Goal: Task Accomplishment & Management: Use online tool/utility

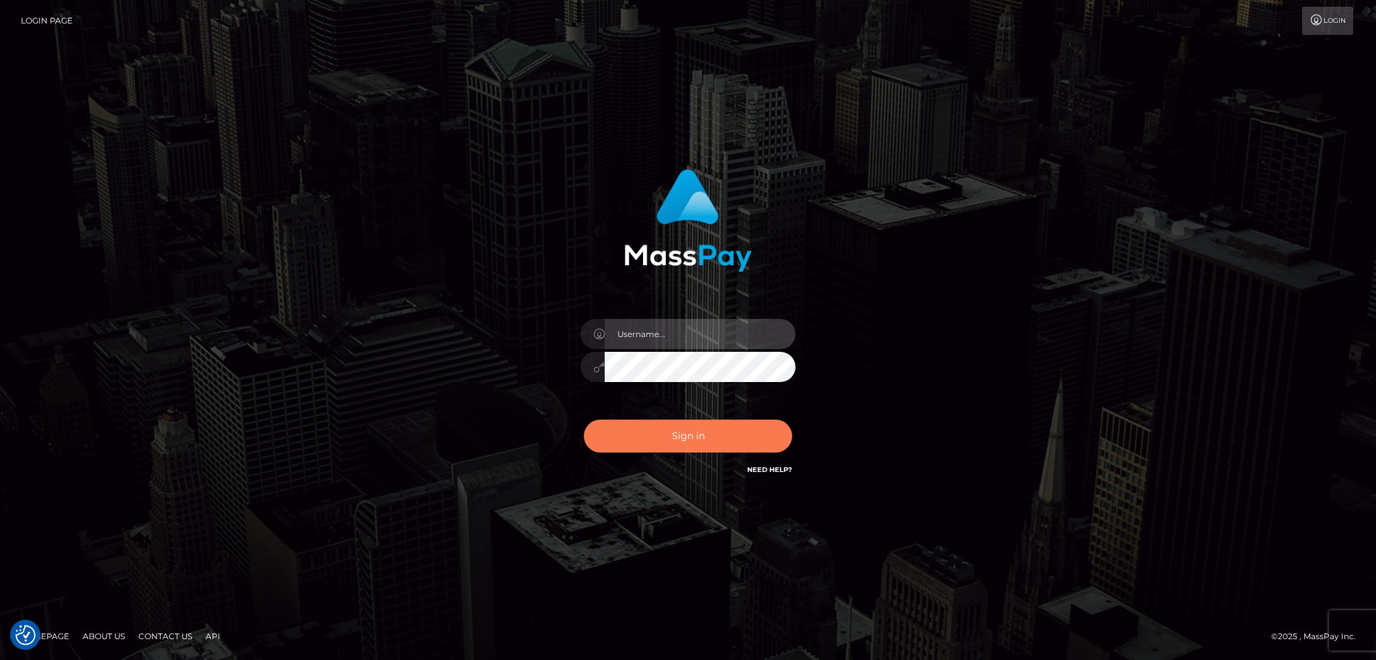
type input "alexstef"
click at [704, 445] on button "Sign in" at bounding box center [688, 436] width 208 height 33
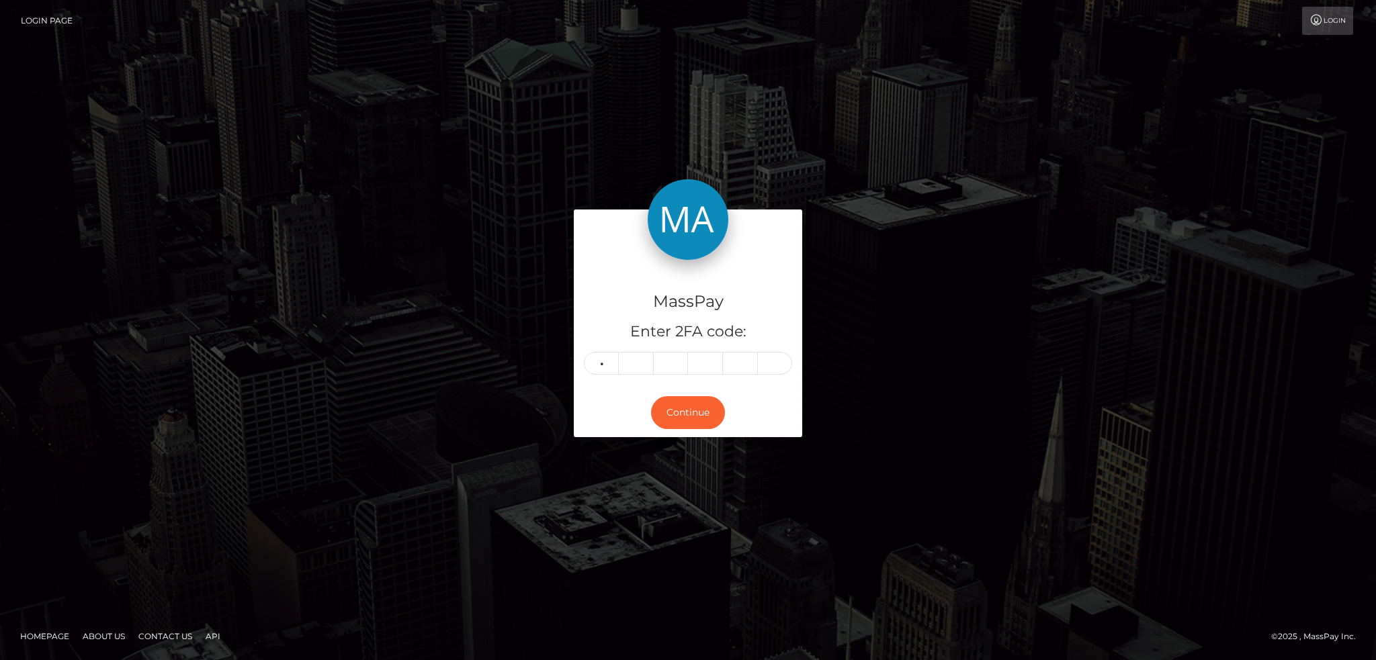
type input "0"
type input "8"
type input "6"
type input "0"
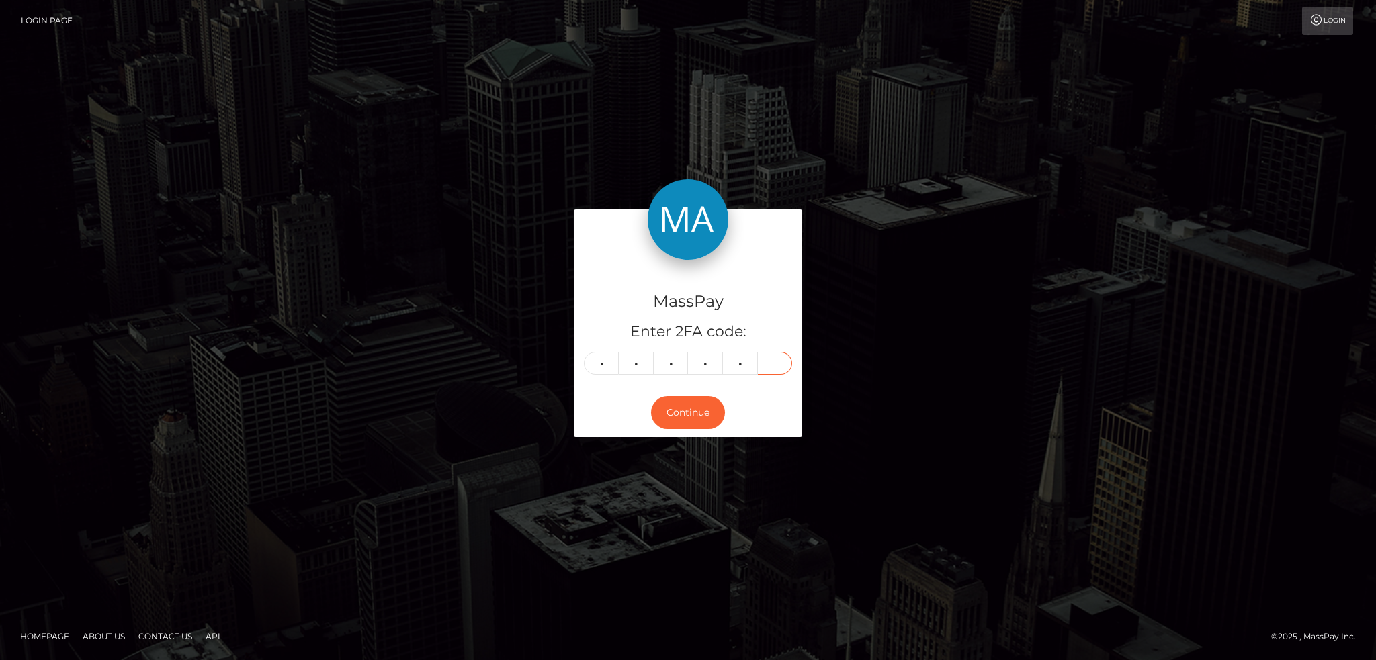
type input "8"
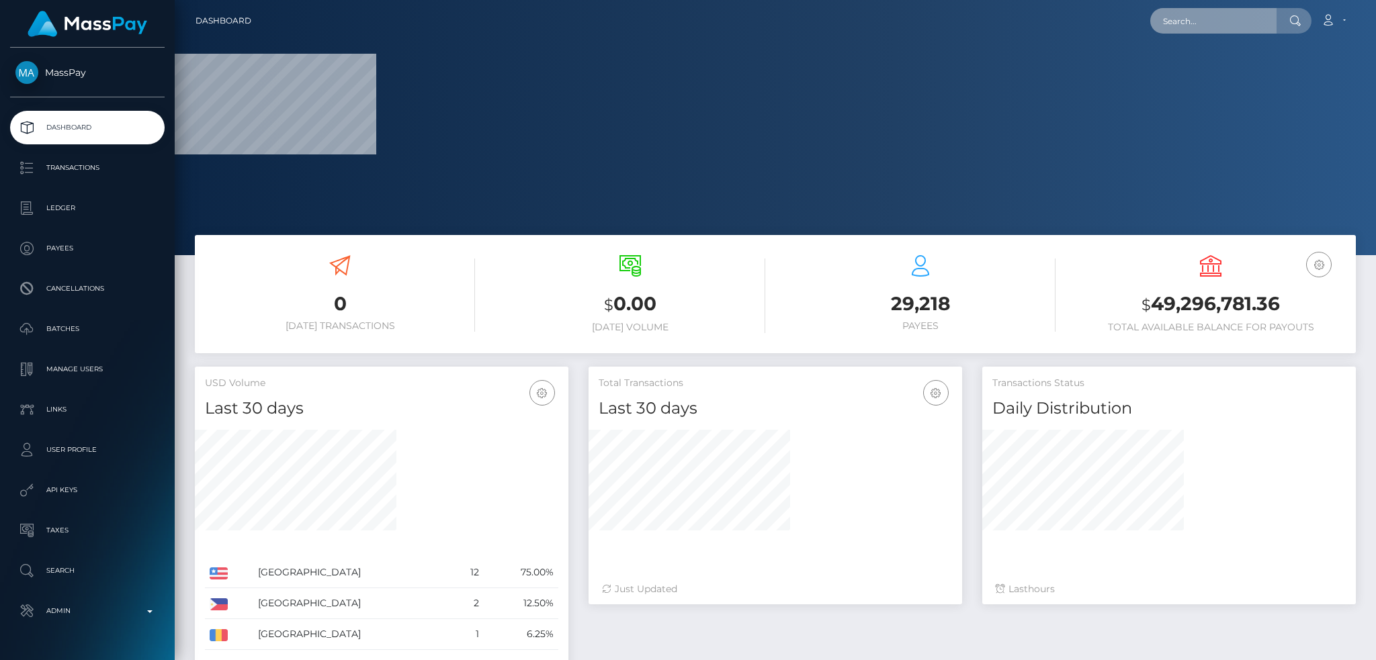
click at [1193, 16] on input "text" at bounding box center [1213, 21] width 126 height 26
paste input "134161"
type input "134161"
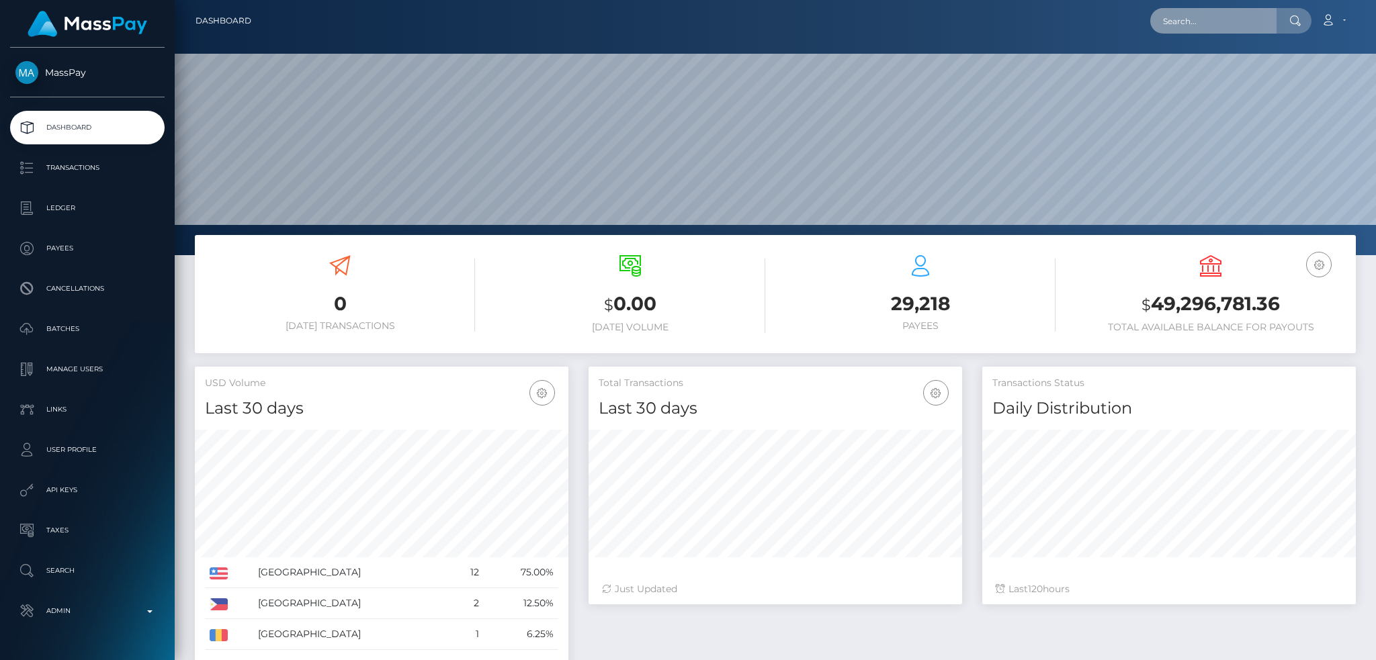
scroll to position [239, 373]
click at [1210, 22] on input "text" at bounding box center [1213, 21] width 126 height 26
paste input "A04y77lkS12ps16taTRcGw"
type input "A04y77lkS12ps16taTRcGw"
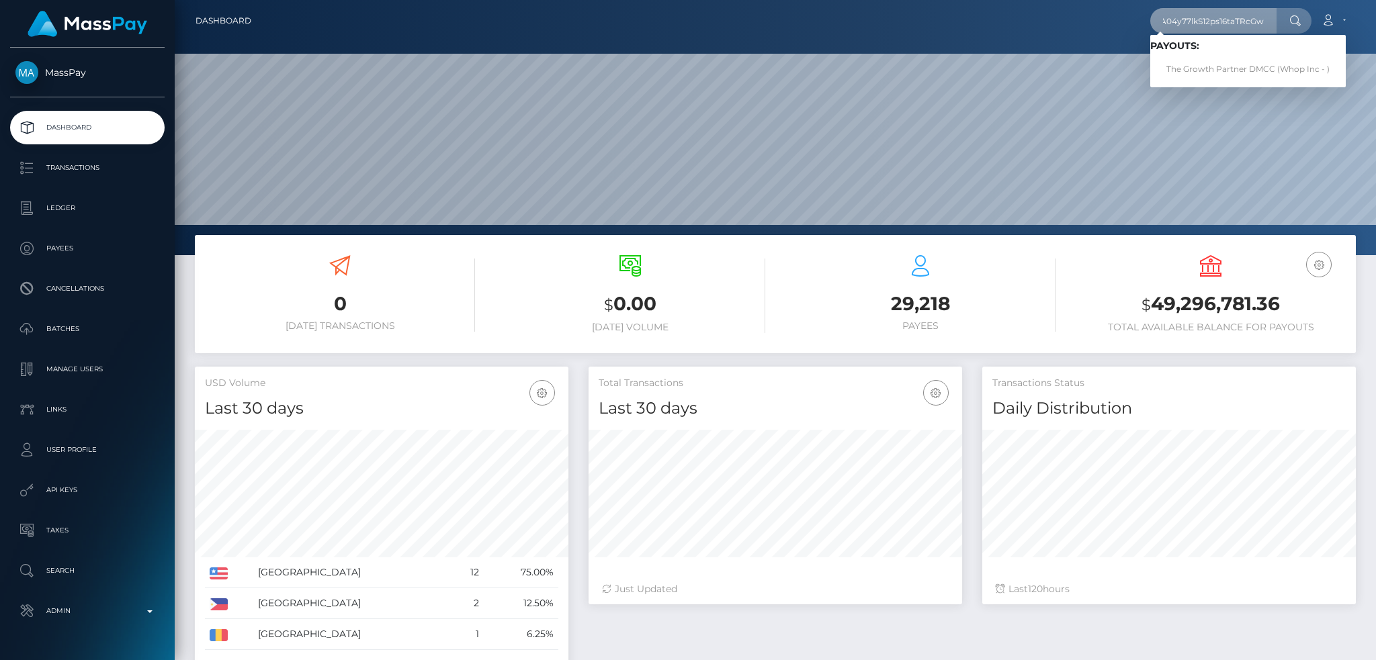
scroll to position [0, 0]
click at [1223, 67] on link "The Growth Partner DMCC (Whop Inc - )" at bounding box center [1248, 69] width 196 height 25
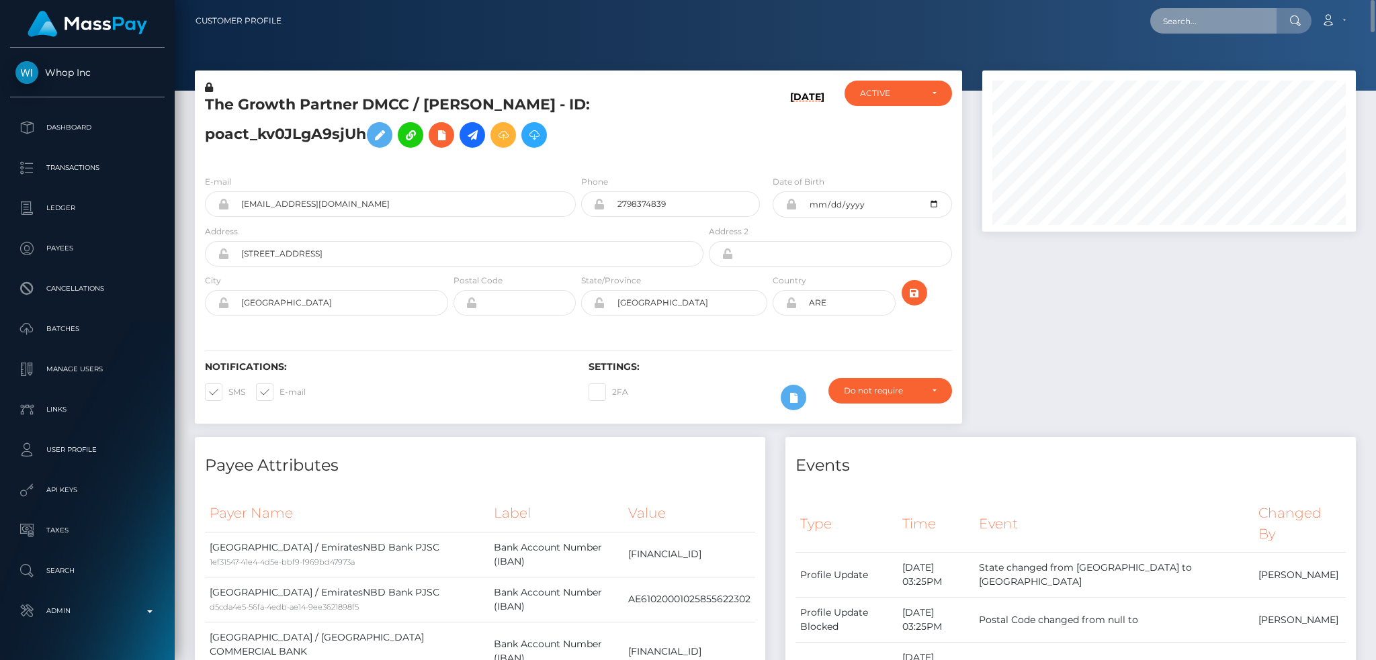
click at [1197, 20] on input "text" at bounding box center [1213, 21] width 126 height 26
paste input "pout_pacqpqf6GuZbw"
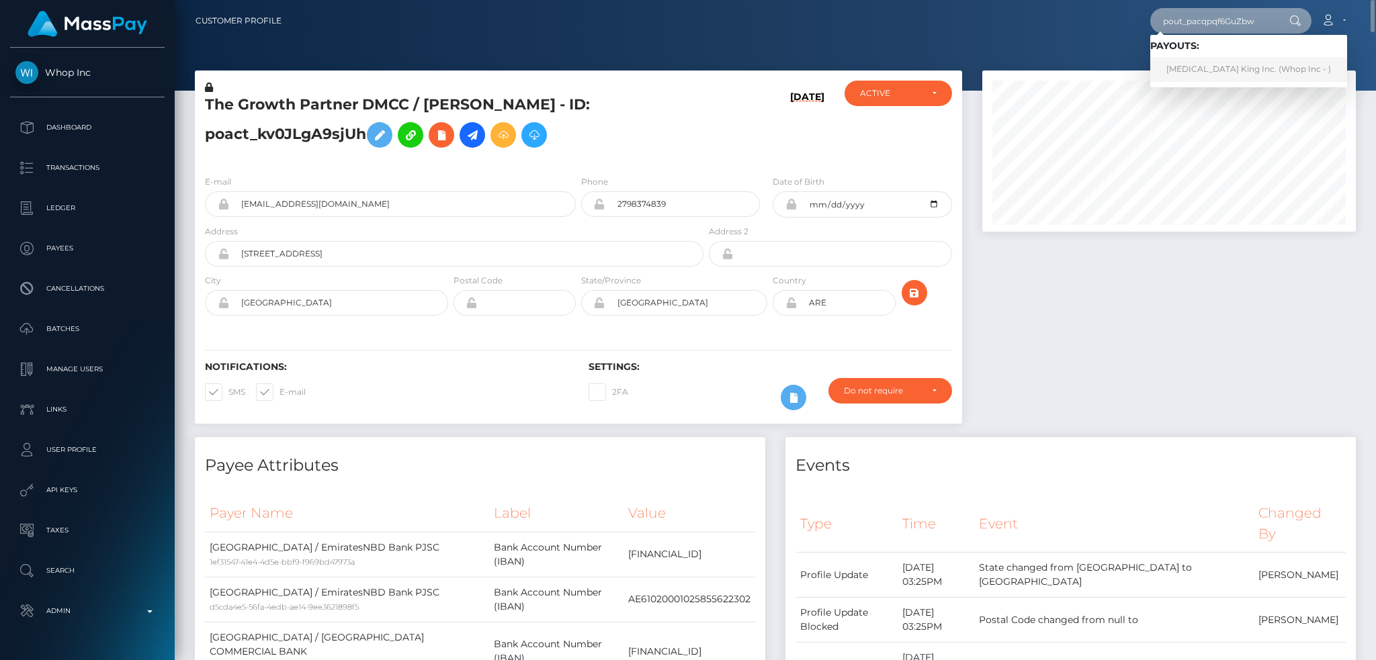
type input "pout_pacqpqf6GuZbw"
click at [1216, 70] on link "Smog King Inc. (Whop Inc - )" at bounding box center [1248, 69] width 197 height 25
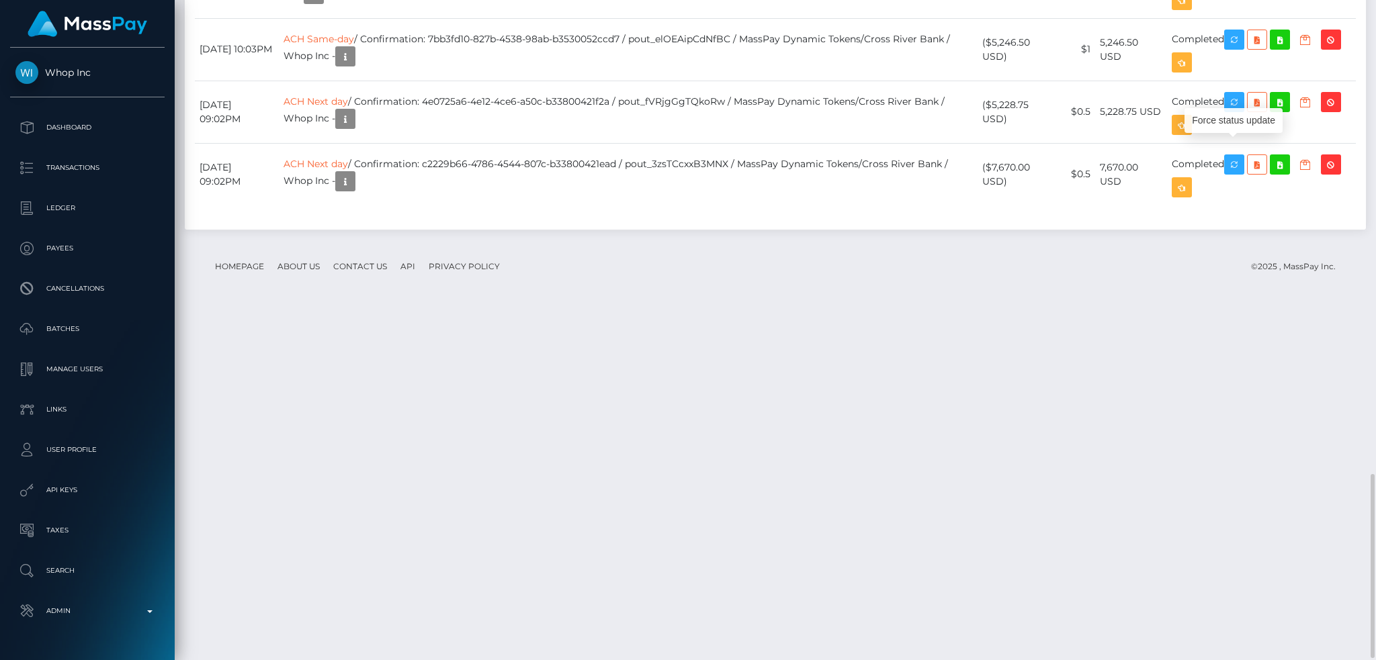
scroll to position [161, 373]
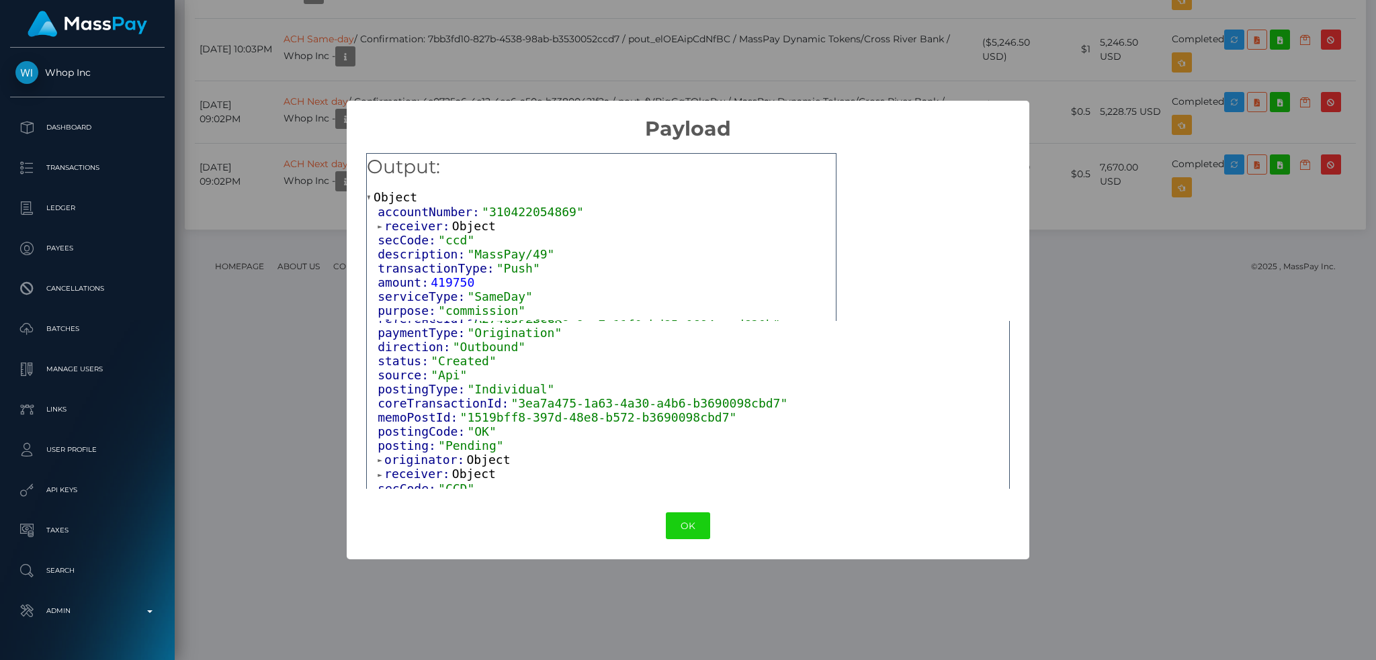
scroll to position [263, 0]
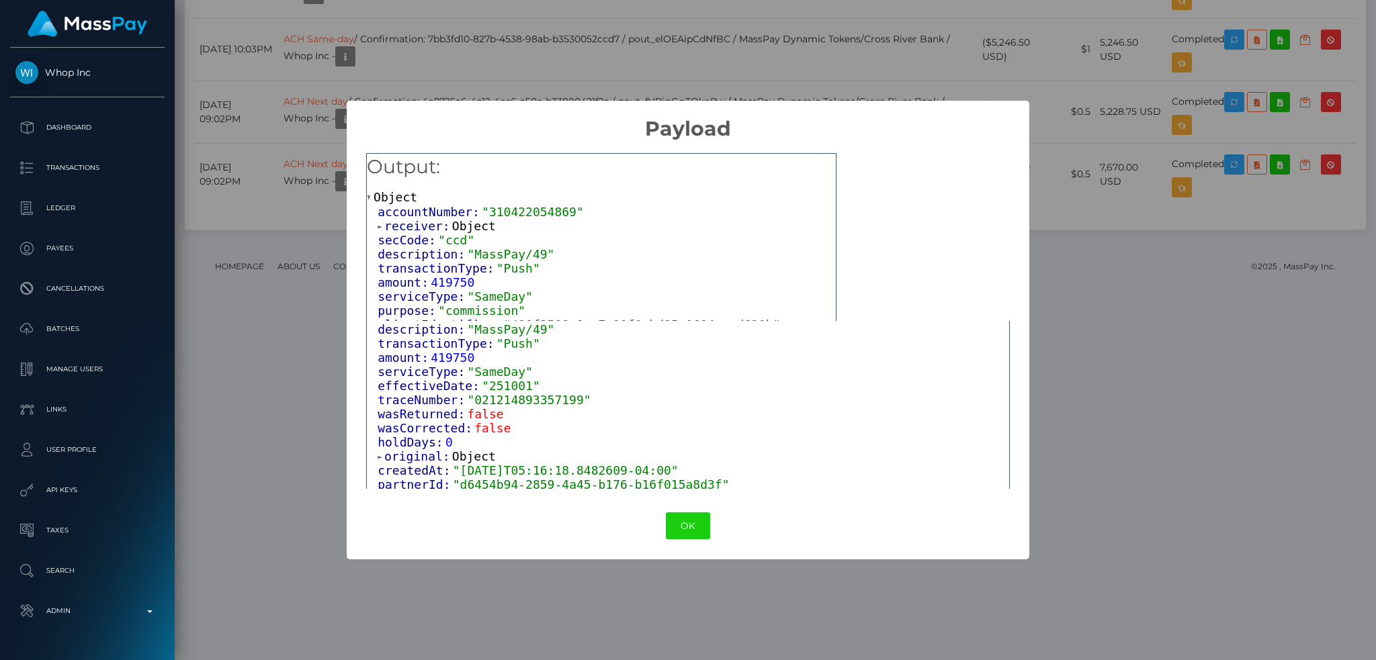
click at [497, 407] on span ""021214893357199"" at bounding box center [529, 400] width 124 height 14
copy span "021214893357199"
click at [919, 95] on div "× Payload Output: Object accountNumber: "310422054869" receiver: Object secCode…" at bounding box center [688, 330] width 1376 height 660
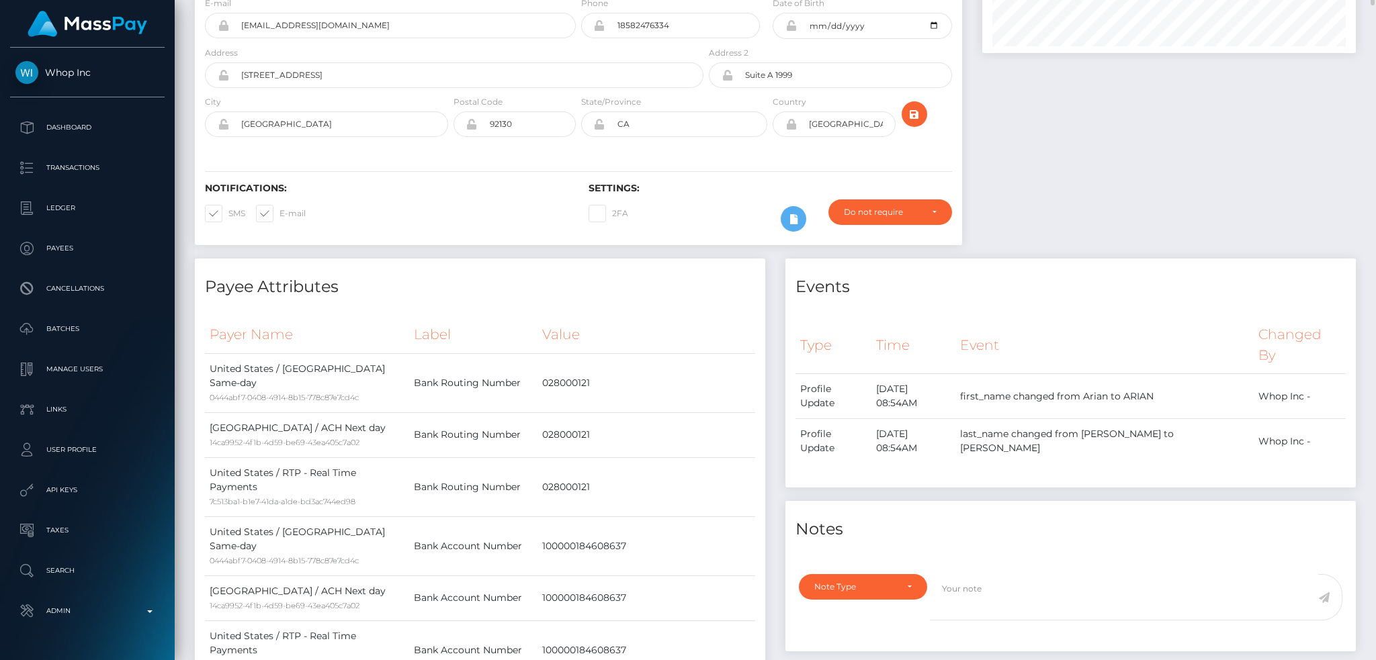
scroll to position [0, 0]
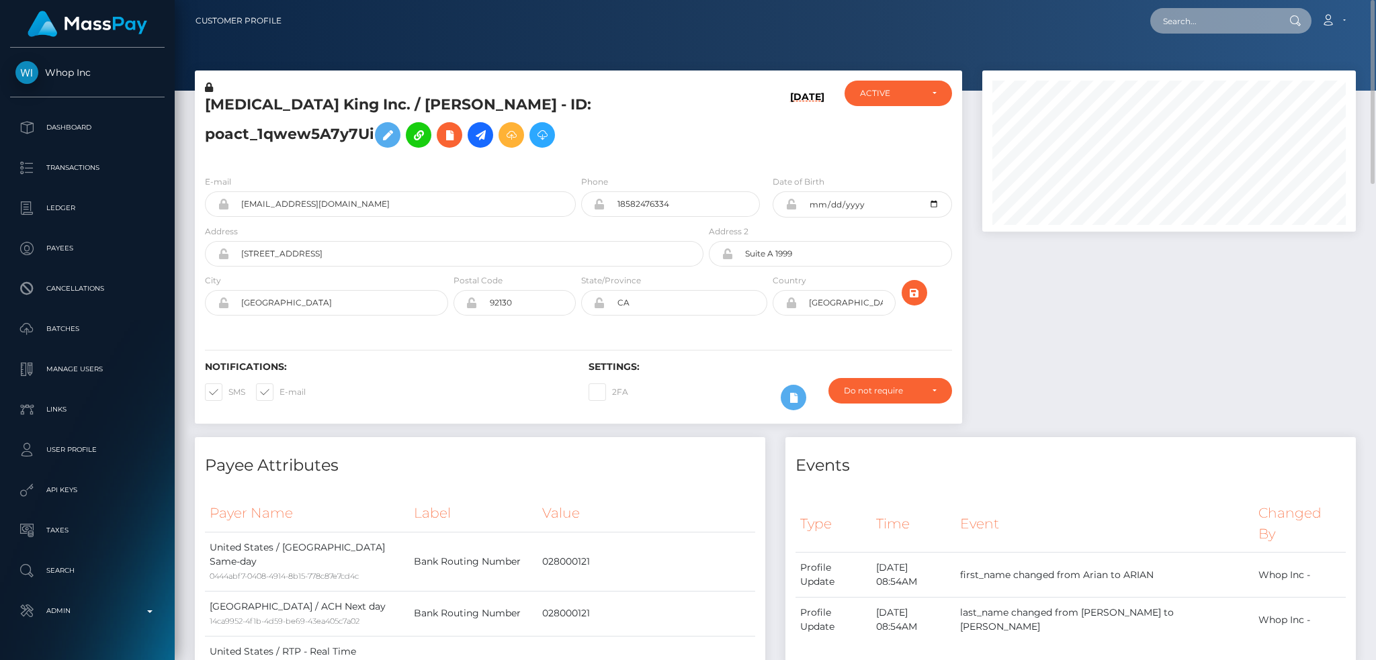
click at [1219, 24] on input "text" at bounding box center [1213, 21] width 126 height 26
paste input "MSPf7bff84118de0f3"
type input "MSPf7bff84118de0f3"
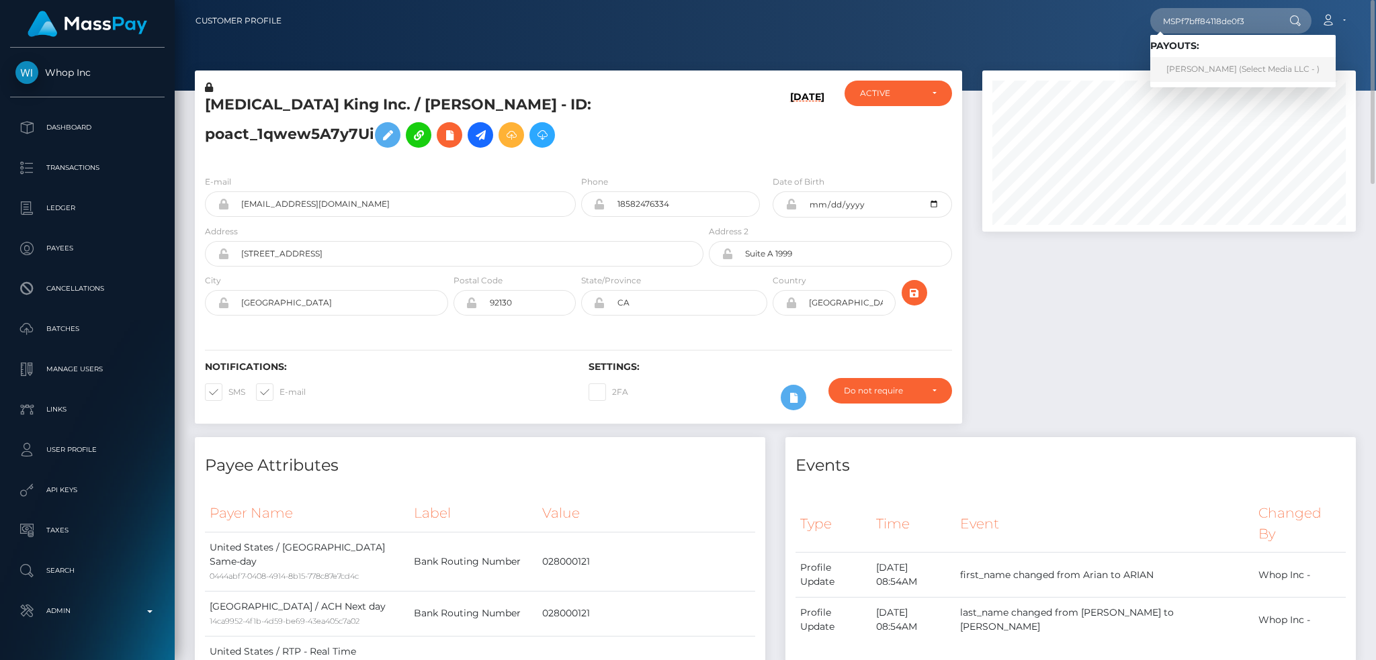
click at [1190, 77] on link "Ashlee Paola Guerrero Magana (Select Media LLC - )" at bounding box center [1242, 69] width 185 height 25
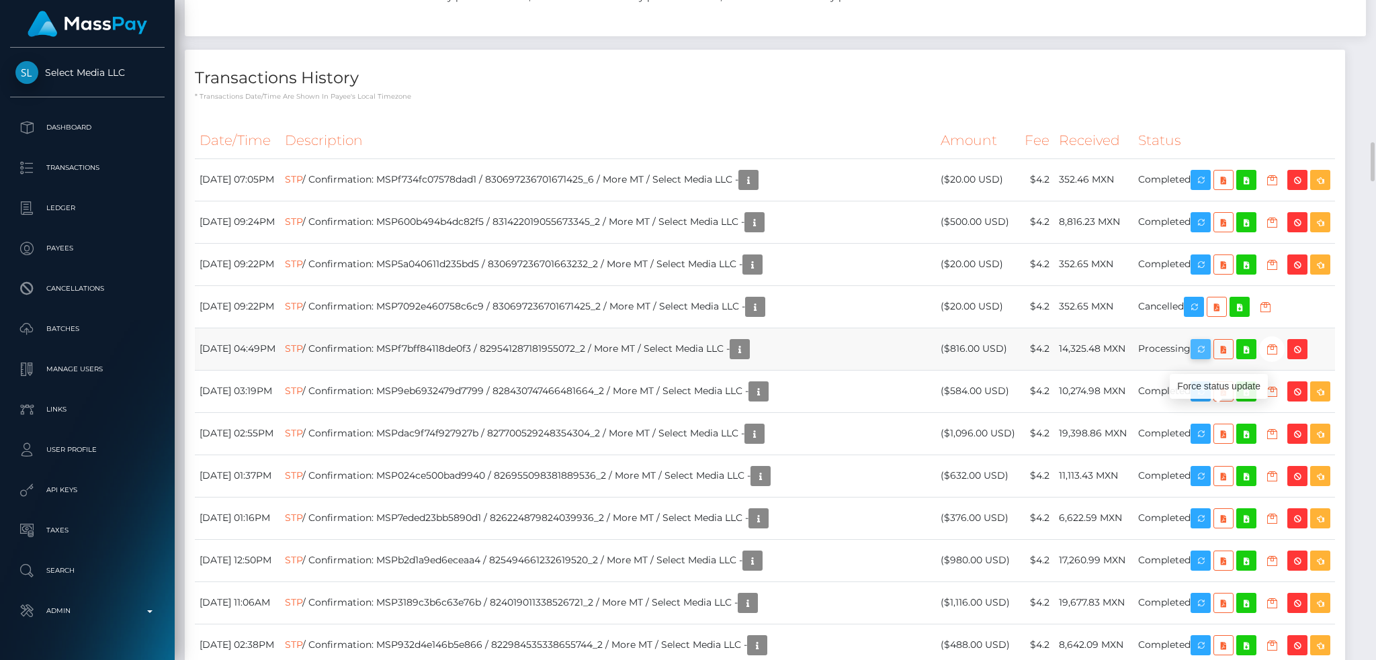
scroll to position [161, 373]
click at [1209, 358] on icon "button" at bounding box center [1201, 349] width 16 height 17
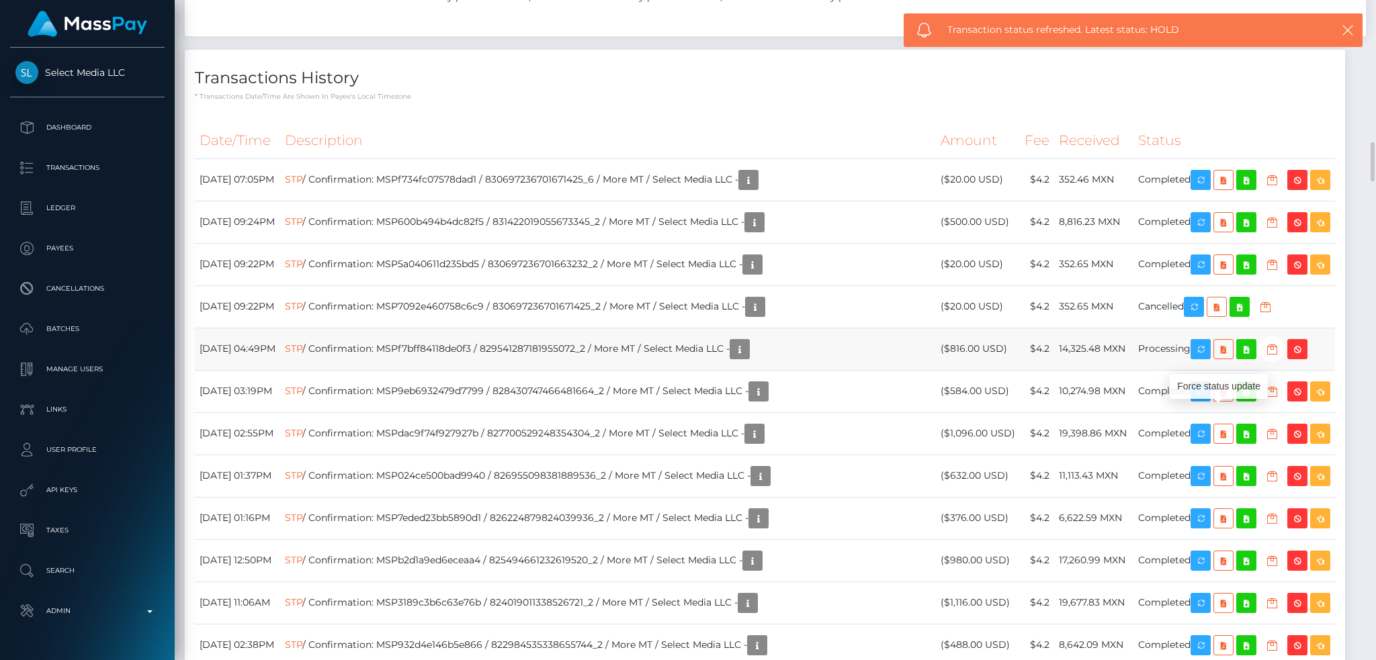
click at [676, 370] on td "STP / Confirmation: MSPf7bff84118de0f3 / 829541287181955072_2 / More MT / Selec…" at bounding box center [608, 349] width 656 height 42
click at [499, 370] on td "STP / Confirmation: MSPf7bff84118de0f3 / 829541287181955072_2 / More MT / Selec…" at bounding box center [608, 349] width 656 height 42
copy td "MSPf7bff84118de0f3"
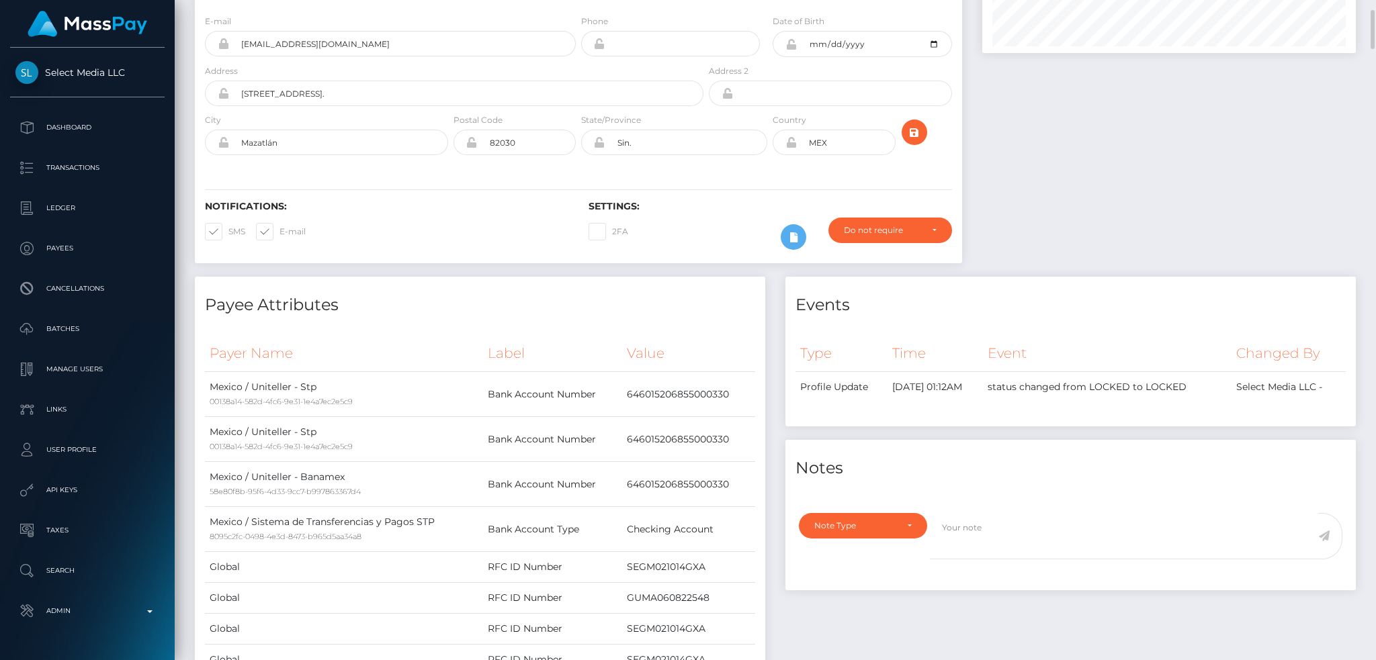
scroll to position [0, 0]
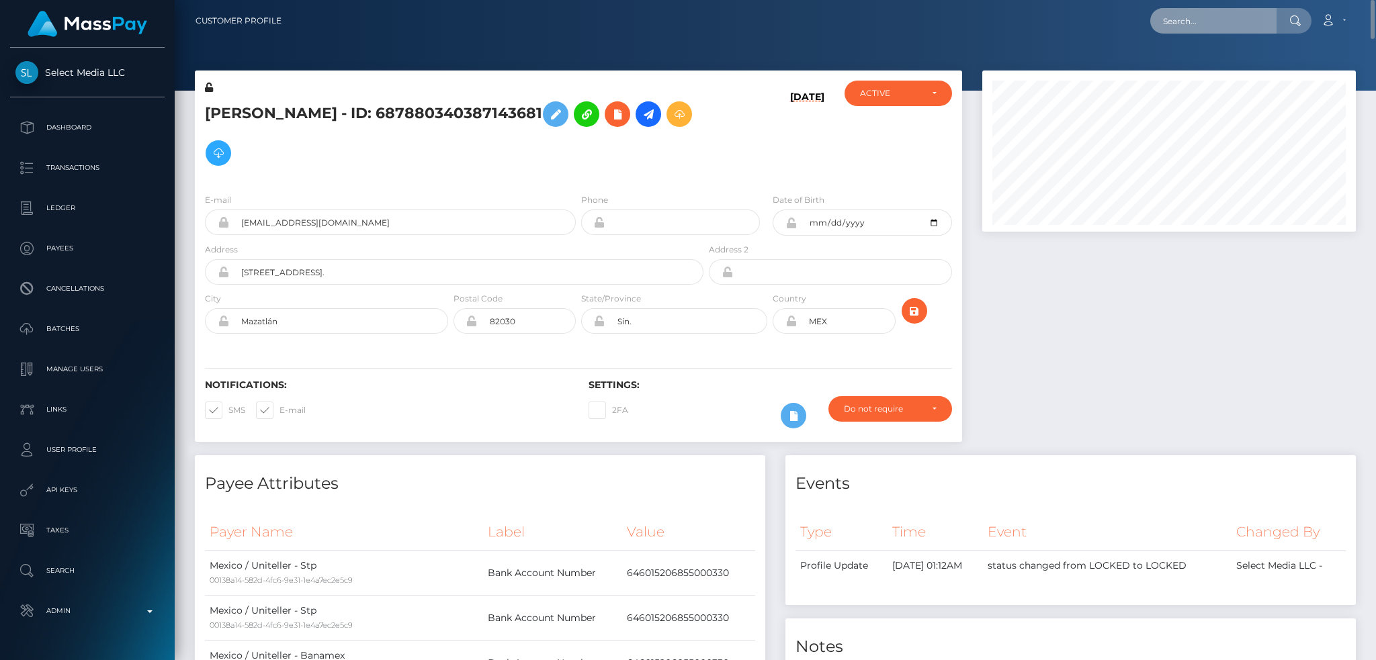
click at [1217, 22] on input "text" at bounding box center [1213, 21] width 126 height 26
paste input "poact_IJF3hickIbuA"
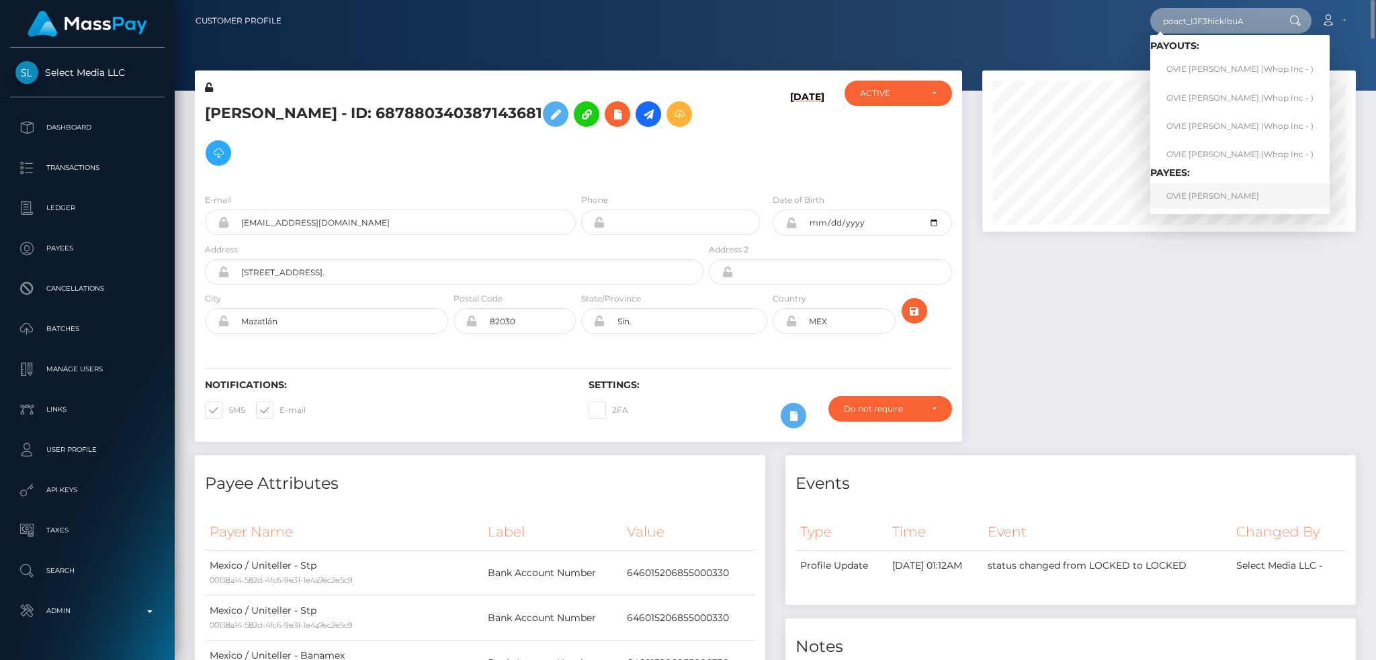
type input "poact_IJF3hickIbuA"
click at [1210, 196] on link "OVIE [PERSON_NAME]" at bounding box center [1239, 195] width 179 height 25
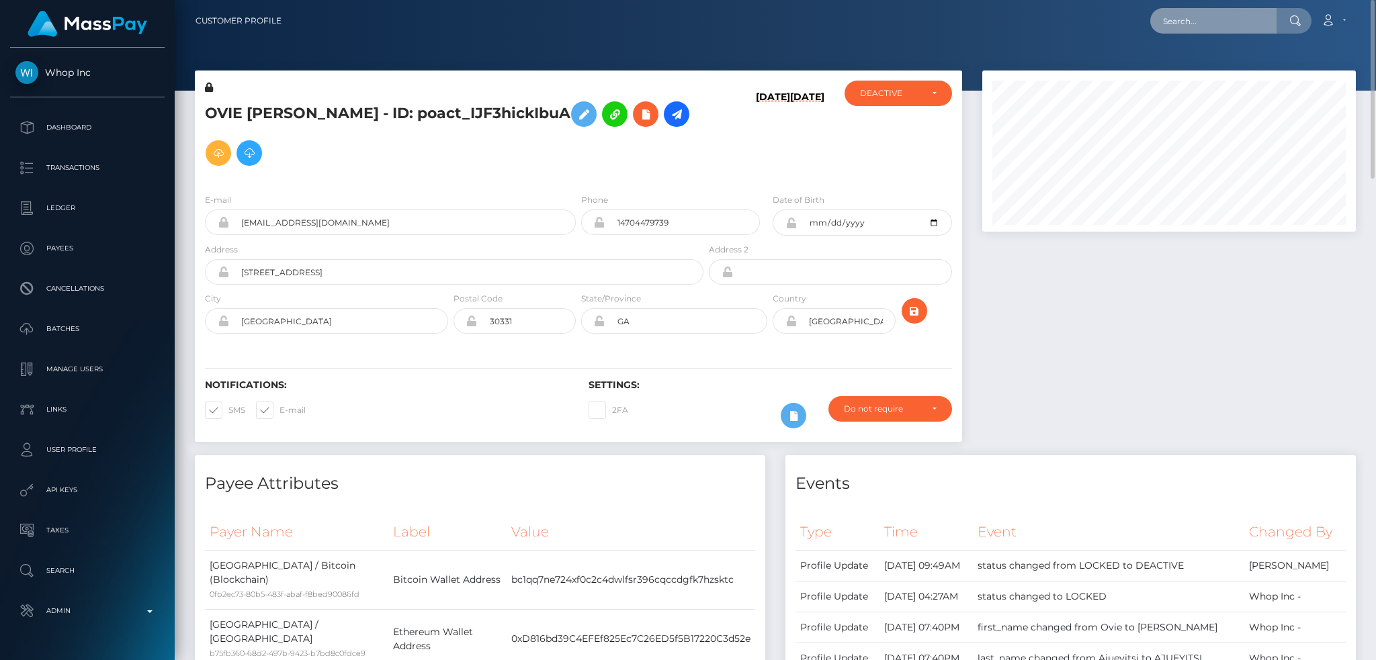
drag, startPoint x: 1202, startPoint y: 32, endPoint x: 1195, endPoint y: 33, distance: 6.8
click at [1202, 32] on input "text" at bounding box center [1213, 21] width 126 height 26
paste input "matildalaw06@gmail.com"
type input "matildalaw06@gmail.com"
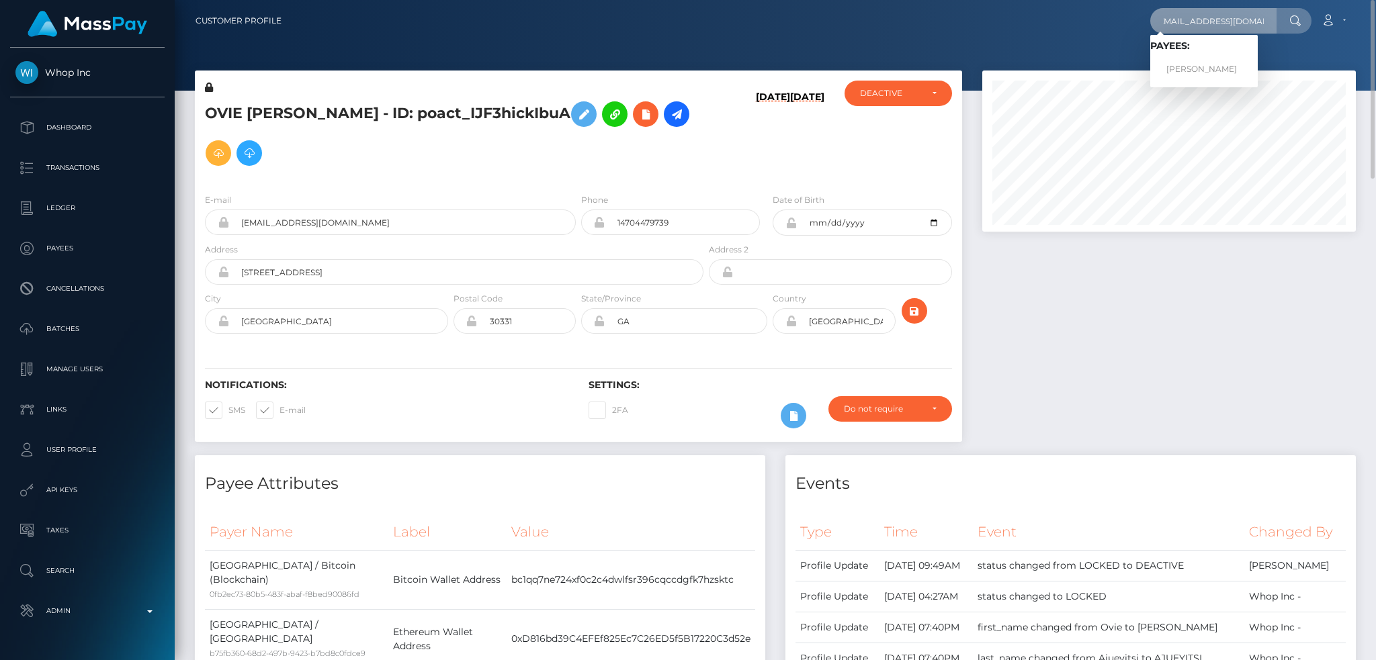
scroll to position [0, 0]
drag, startPoint x: 1210, startPoint y: 69, endPoint x: 955, endPoint y: 64, distance: 255.3
click at [1209, 69] on link "MATILDA LAWLOR" at bounding box center [1203, 69] width 107 height 25
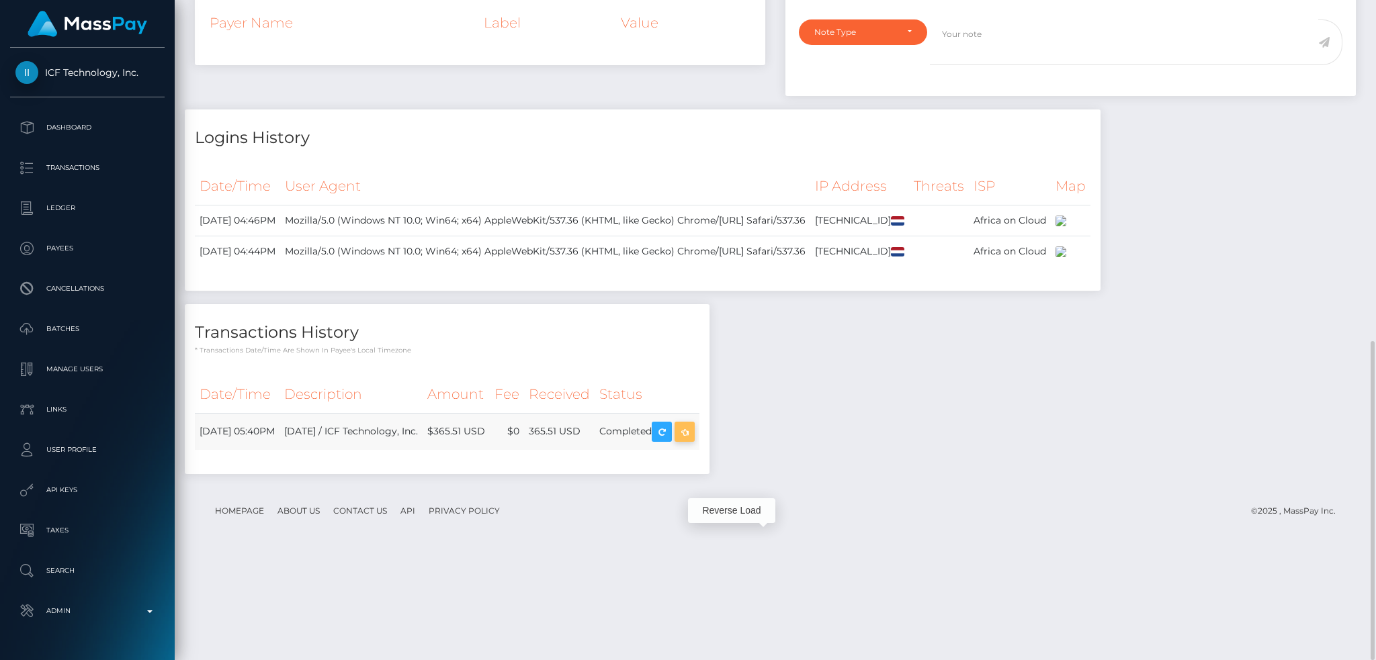
scroll to position [161, 373]
click at [693, 441] on icon "button" at bounding box center [685, 432] width 16 height 17
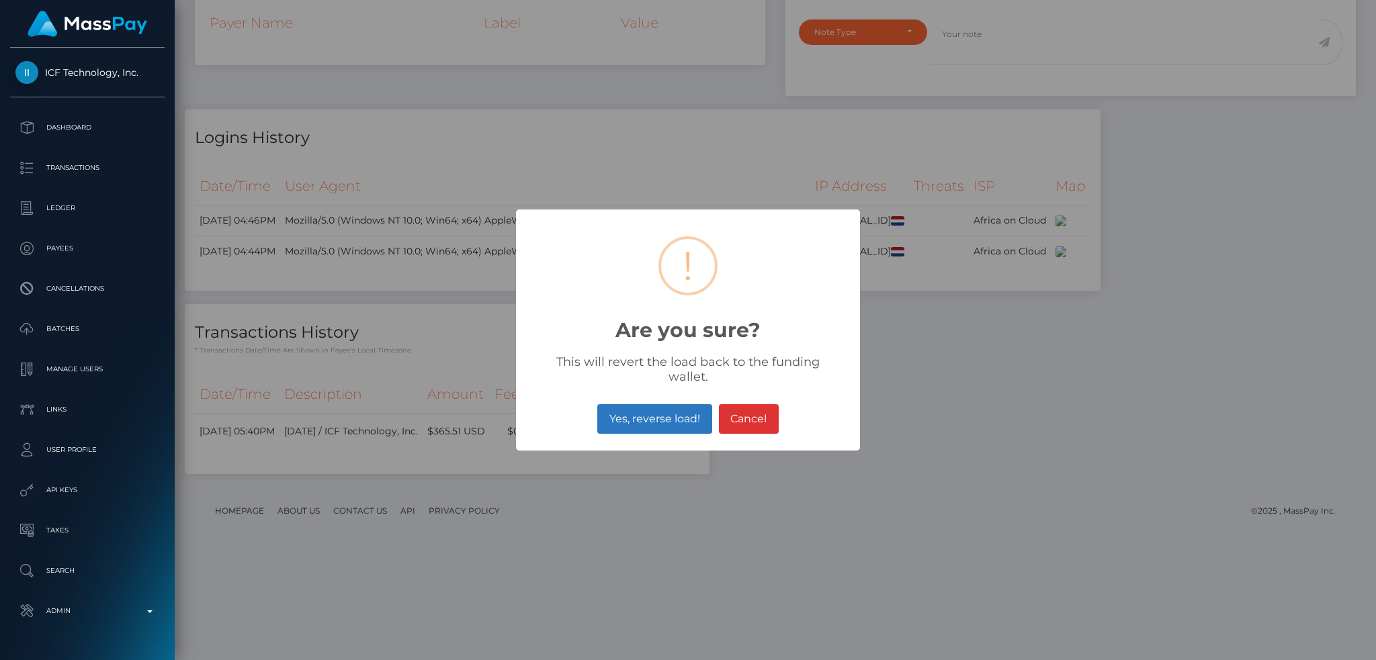
click at [685, 412] on button "Yes, reverse load!" at bounding box center [654, 419] width 114 height 30
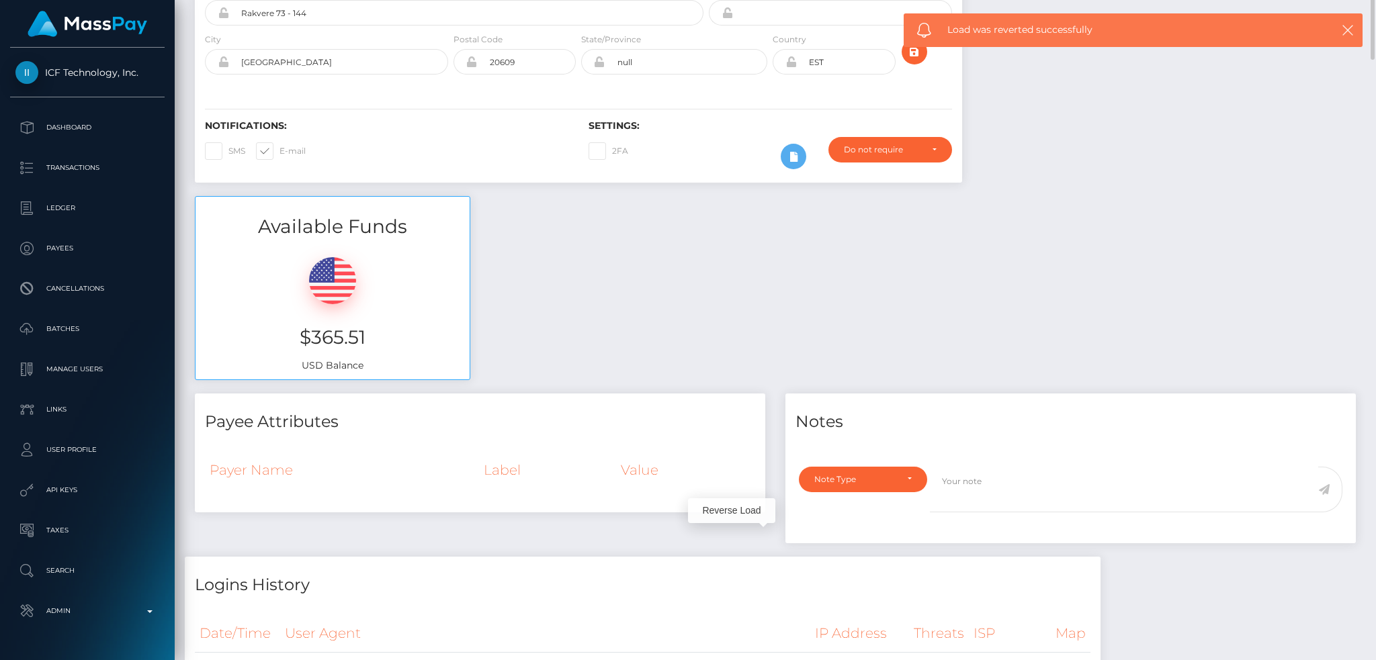
scroll to position [0, 0]
